Goal: Check status

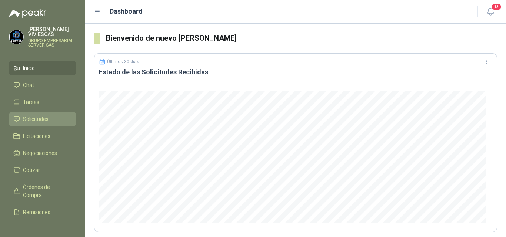
click at [41, 116] on span "Solicitudes" at bounding box center [36, 119] width 26 height 8
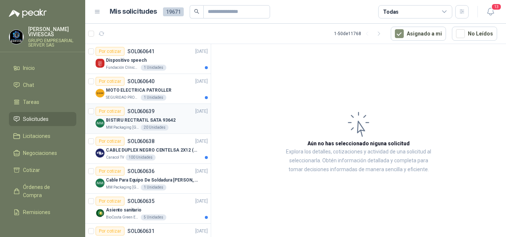
click at [142, 119] on p "BISTIRU RECTRATIL SATA 93642" at bounding box center [141, 120] width 70 height 7
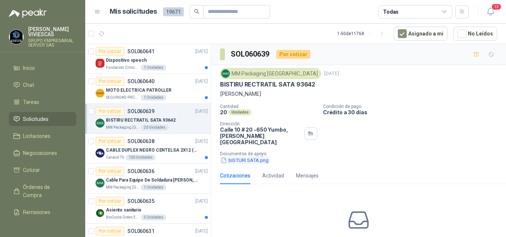
click at [249, 157] on button "bISTURI SATA.png" at bounding box center [244, 161] width 49 height 8
